Goal: Task Accomplishment & Management: Manage account settings

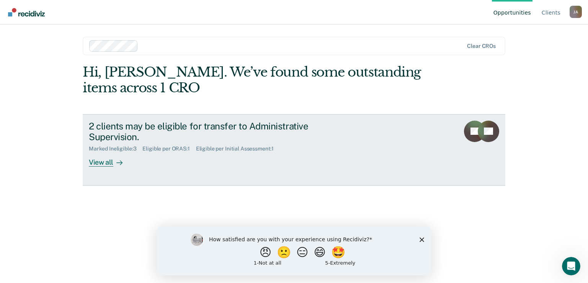
click at [99, 157] on div "View all" at bounding box center [110, 159] width 43 height 15
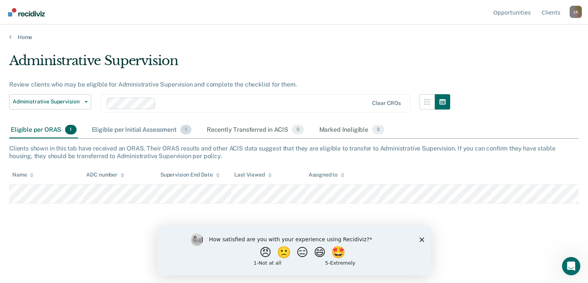
click at [119, 129] on div "Eligible per Initial Assessment 1" at bounding box center [141, 130] width 103 height 17
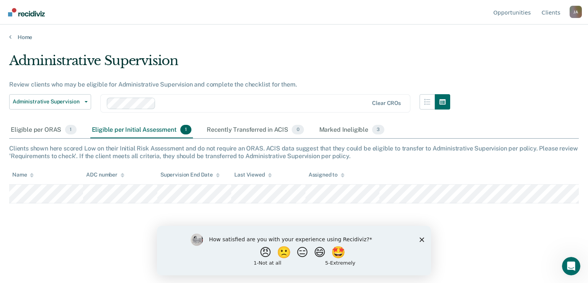
click at [121, 128] on div "Eligible per Initial Assessment 1" at bounding box center [141, 130] width 103 height 17
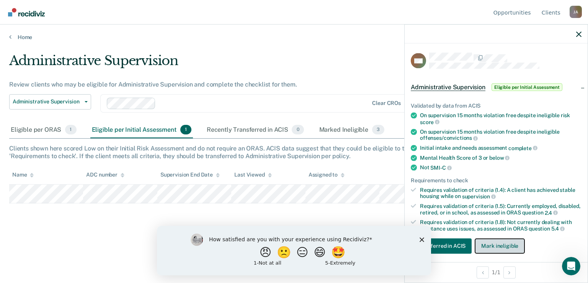
click at [489, 251] on button "Mark ineligible" at bounding box center [500, 245] width 50 height 15
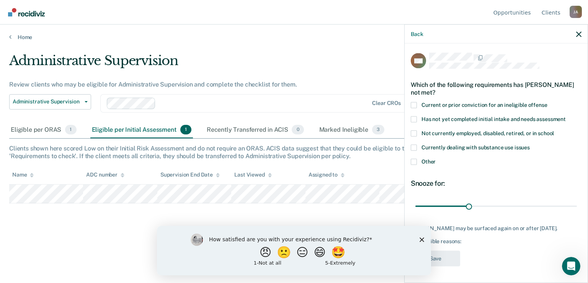
click at [416, 104] on span at bounding box center [414, 105] width 6 height 6
click at [548, 102] on input "Current or prior conviction for an ineligible offense" at bounding box center [548, 102] width 0 height 0
click at [417, 131] on label "Not currently employed, disabled, retired, or in school" at bounding box center [496, 134] width 171 height 8
click at [554, 130] on input "Not currently employed, disabled, retired, or in school" at bounding box center [554, 130] width 0 height 0
click at [414, 160] on span at bounding box center [414, 162] width 6 height 6
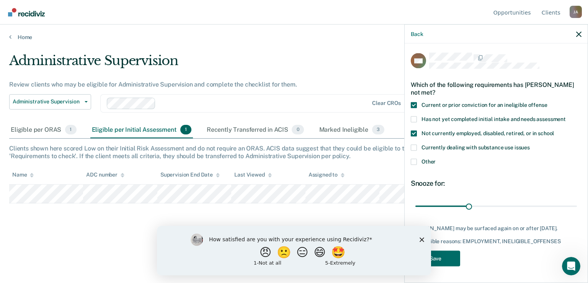
click at [436, 159] on input "Other" at bounding box center [436, 159] width 0 height 0
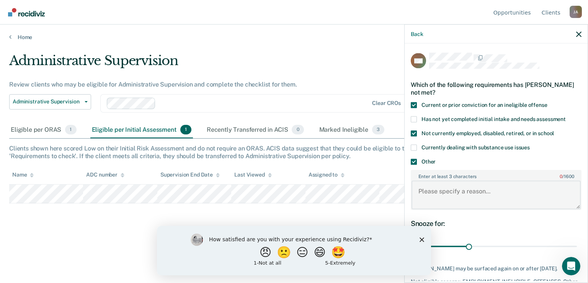
click at [429, 189] on textarea "Enter at least 3 characters 0 / 1600" at bounding box center [496, 195] width 169 height 28
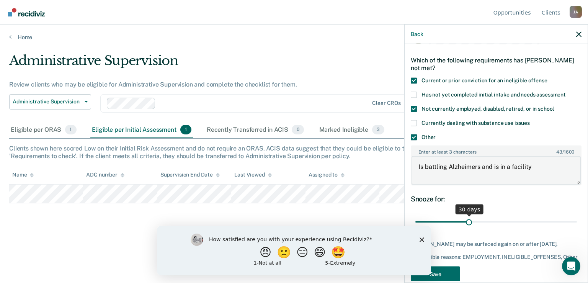
scroll to position [50, 0]
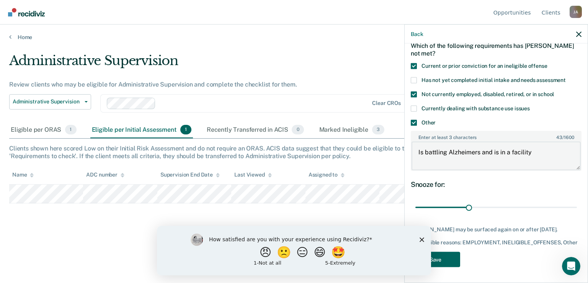
type textarea "Is battling Alzheimers and is in a facility"
click at [442, 258] on button "Save" at bounding box center [435, 260] width 49 height 16
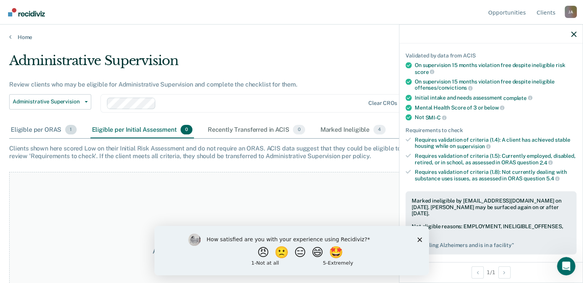
click at [35, 129] on div "Eligible per ORAS 1" at bounding box center [43, 130] width 69 height 17
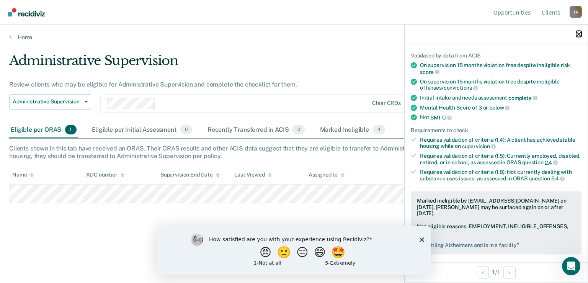
click at [578, 33] on icon "button" at bounding box center [578, 33] width 5 height 5
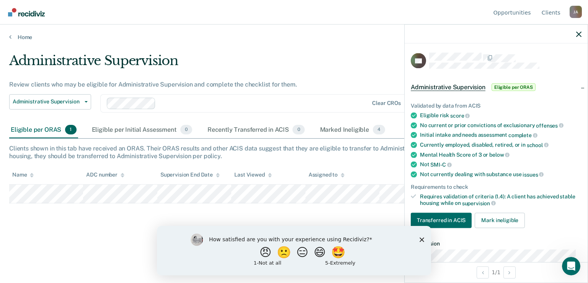
click at [421, 239] on icon "Close survey" at bounding box center [422, 239] width 5 height 5
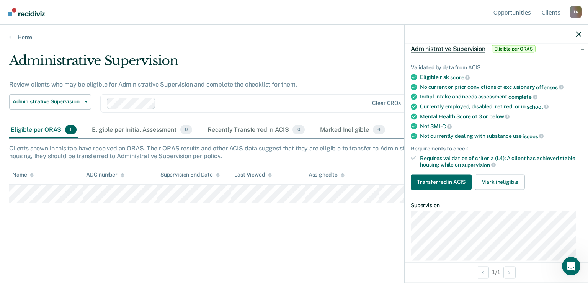
scroll to position [49, 0]
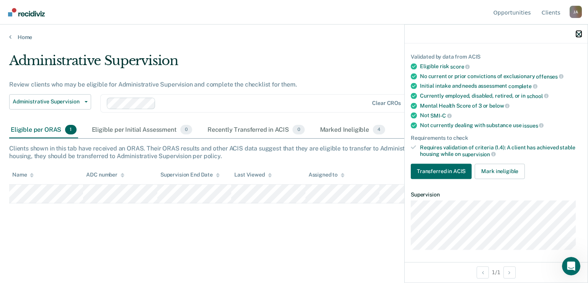
click at [578, 36] on icon "button" at bounding box center [578, 33] width 5 height 5
